Goal: Task Accomplishment & Management: Use online tool/utility

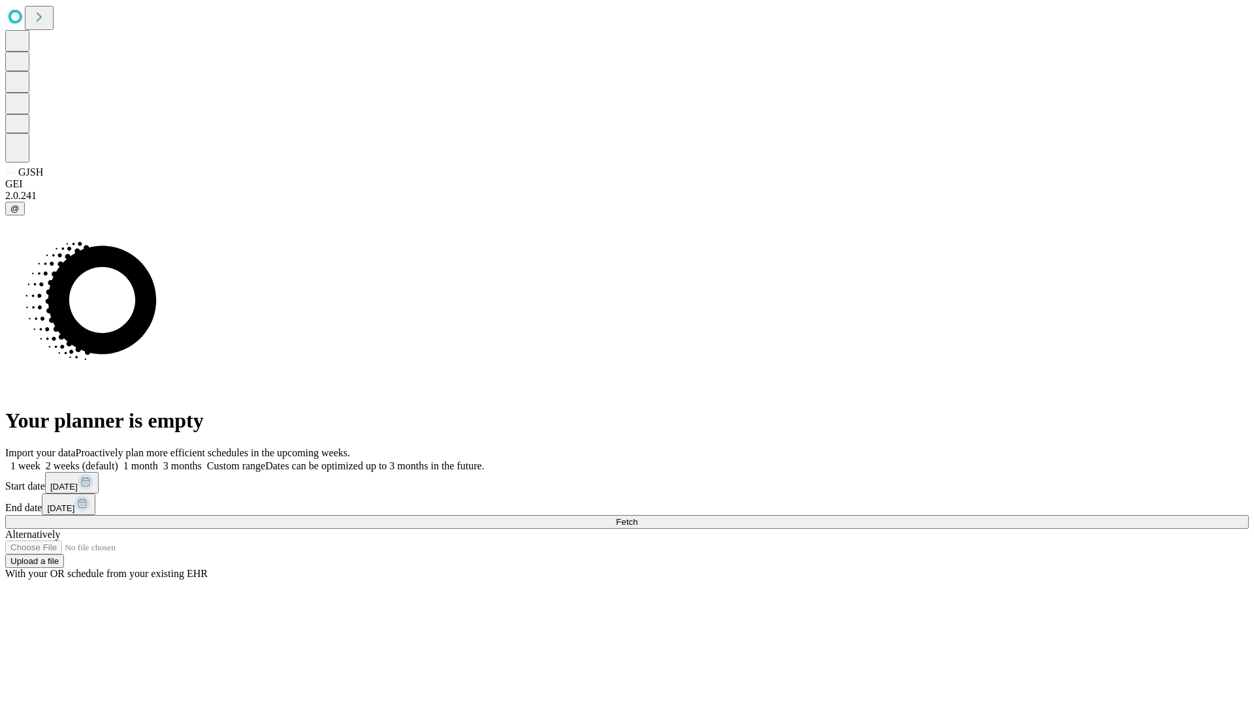
click at [638, 517] on span "Fetch" at bounding box center [627, 522] width 22 height 10
